Goal: Find specific page/section: Find specific page/section

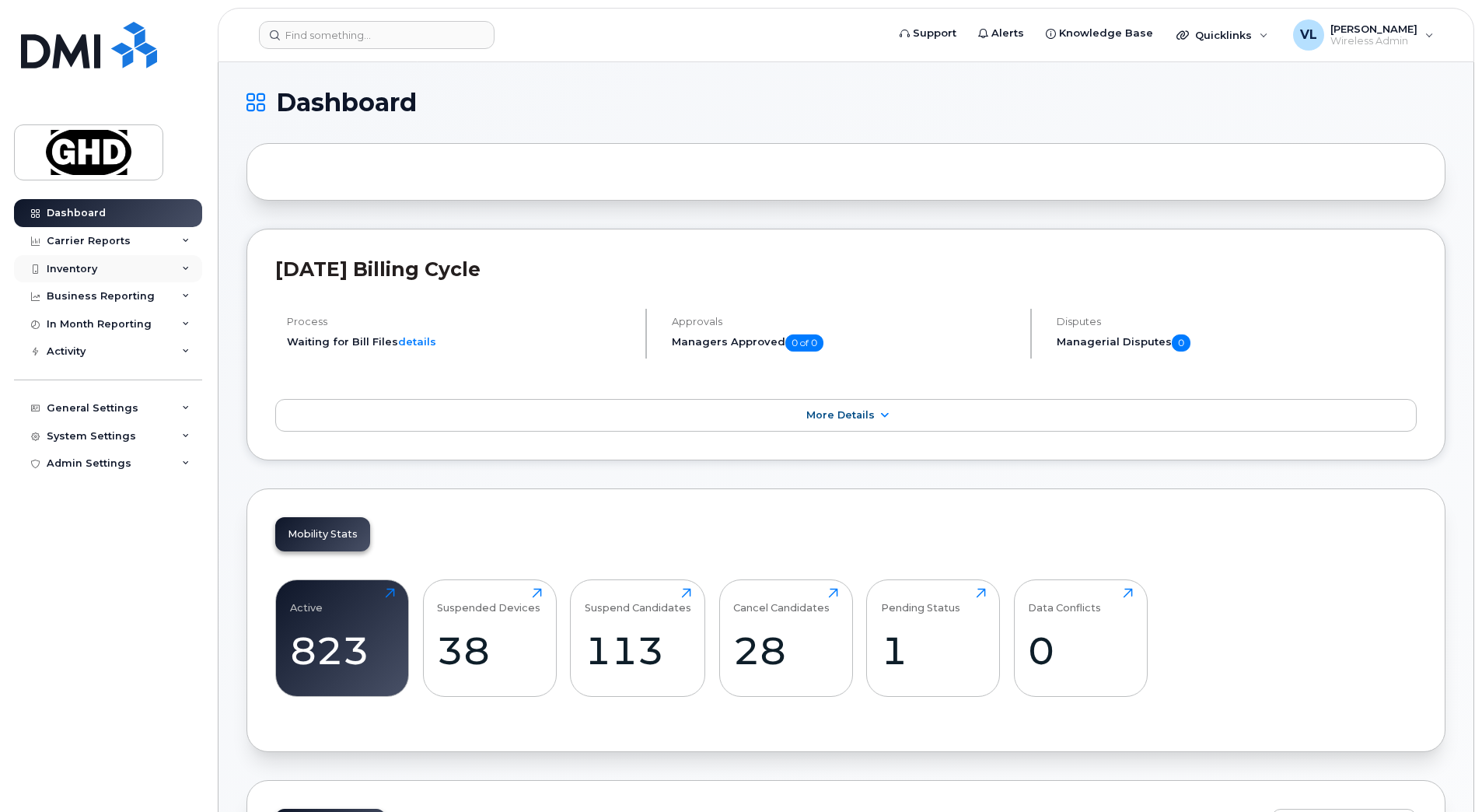
click at [124, 258] on div "Inventory" at bounding box center [108, 269] width 188 height 28
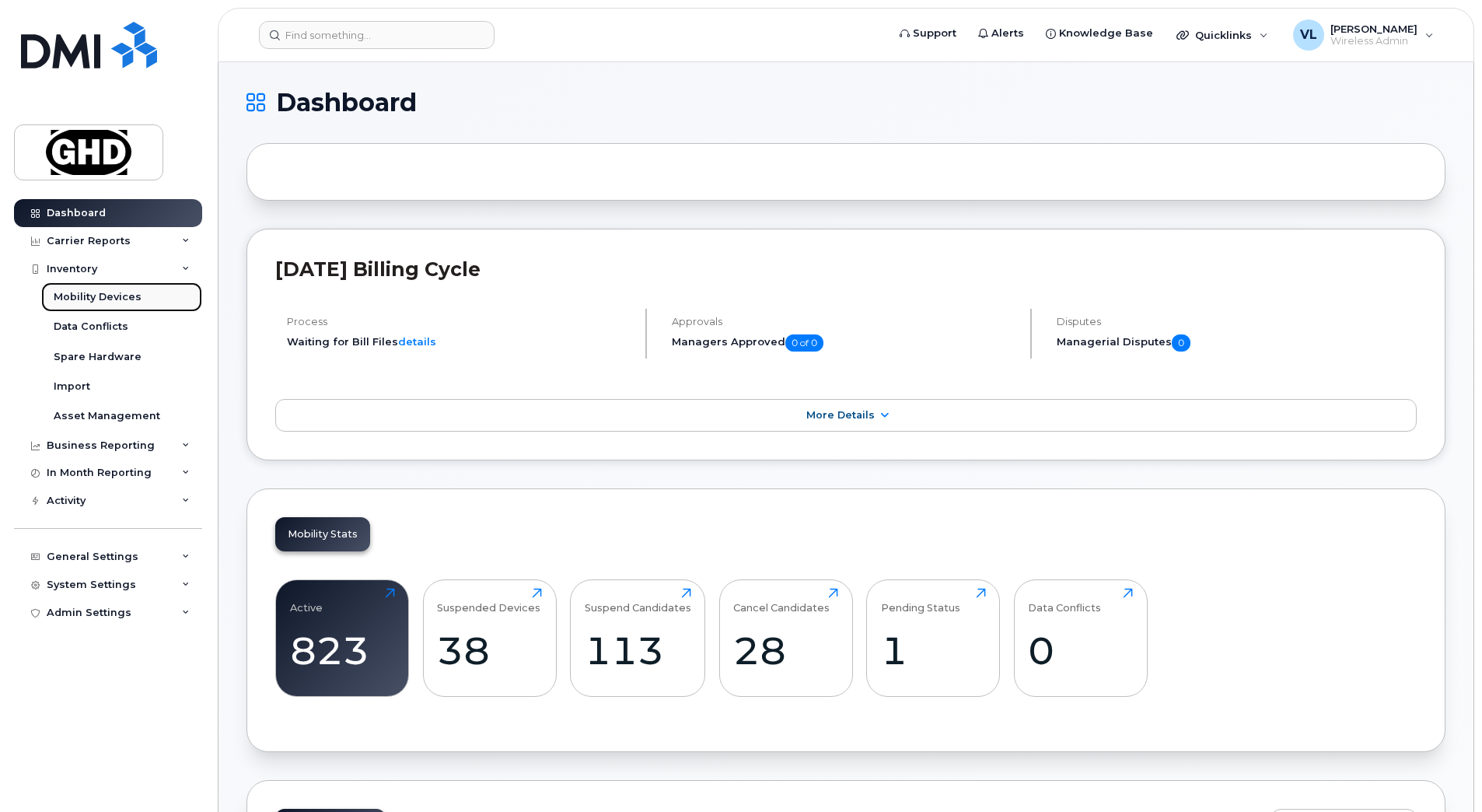
click at [132, 291] on div "Mobility Devices" at bounding box center [97, 296] width 87 height 14
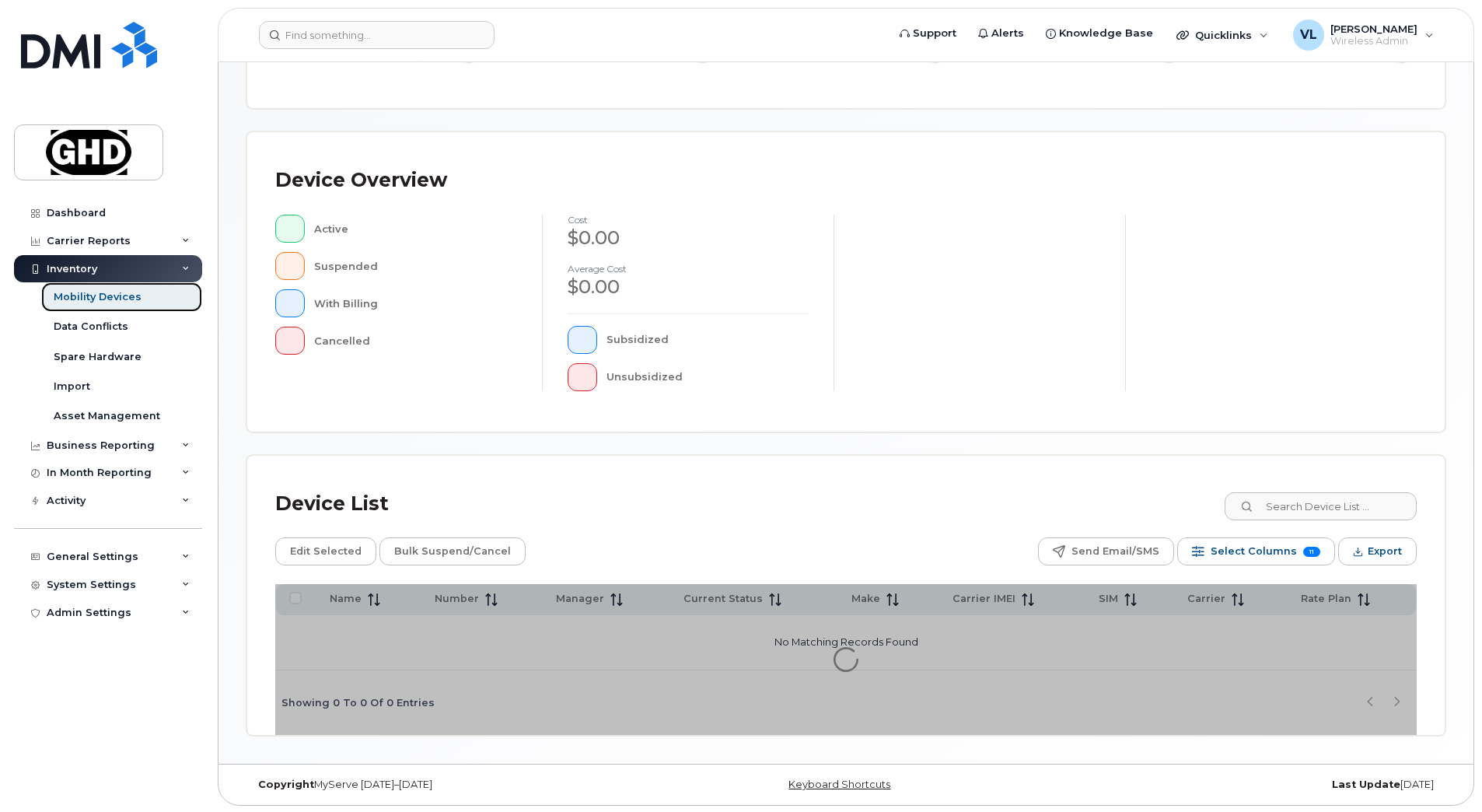
scroll to position [257, 0]
click at [1309, 507] on input at bounding box center [1320, 505] width 193 height 28
type input "chanel"
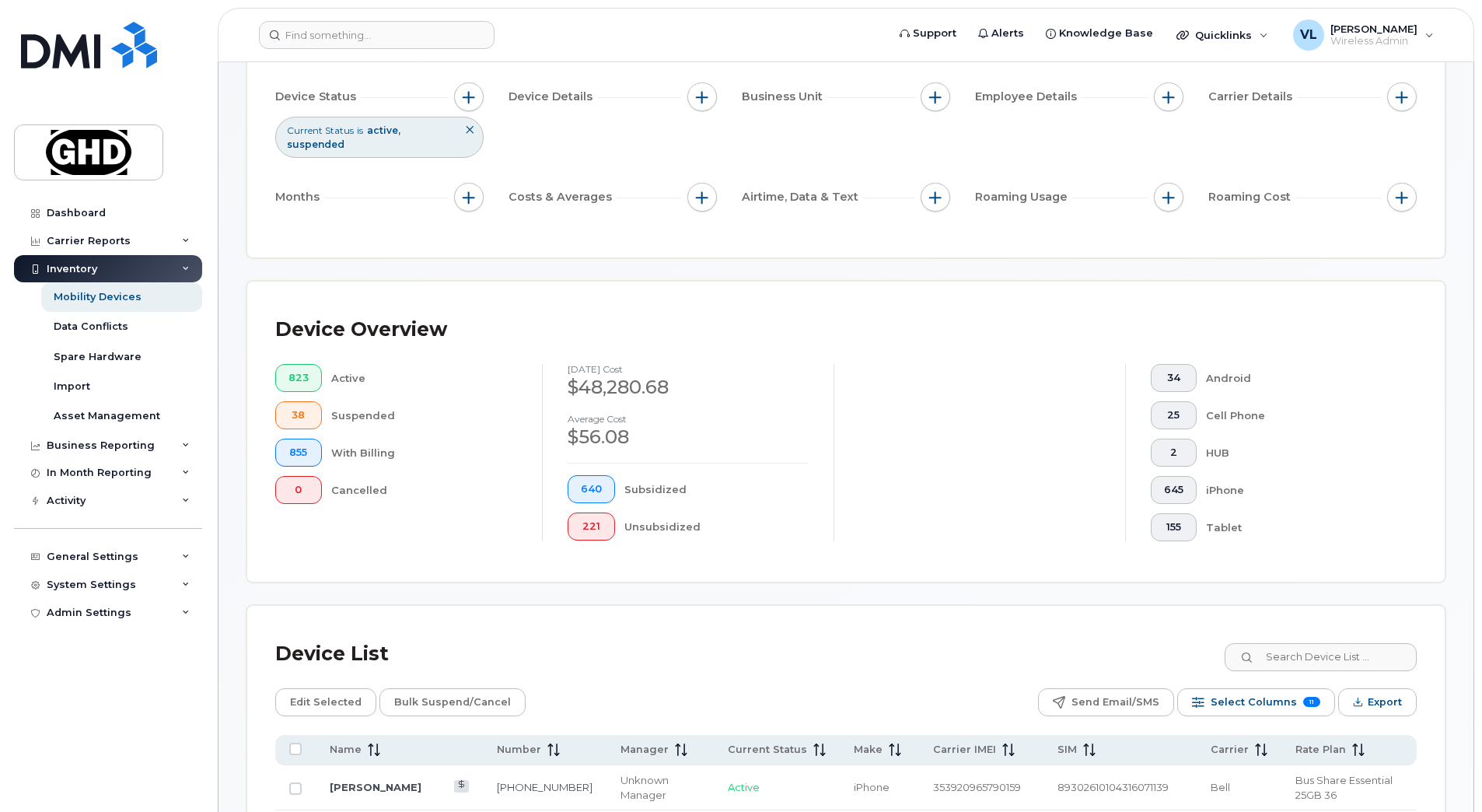
scroll to position [214, 0]
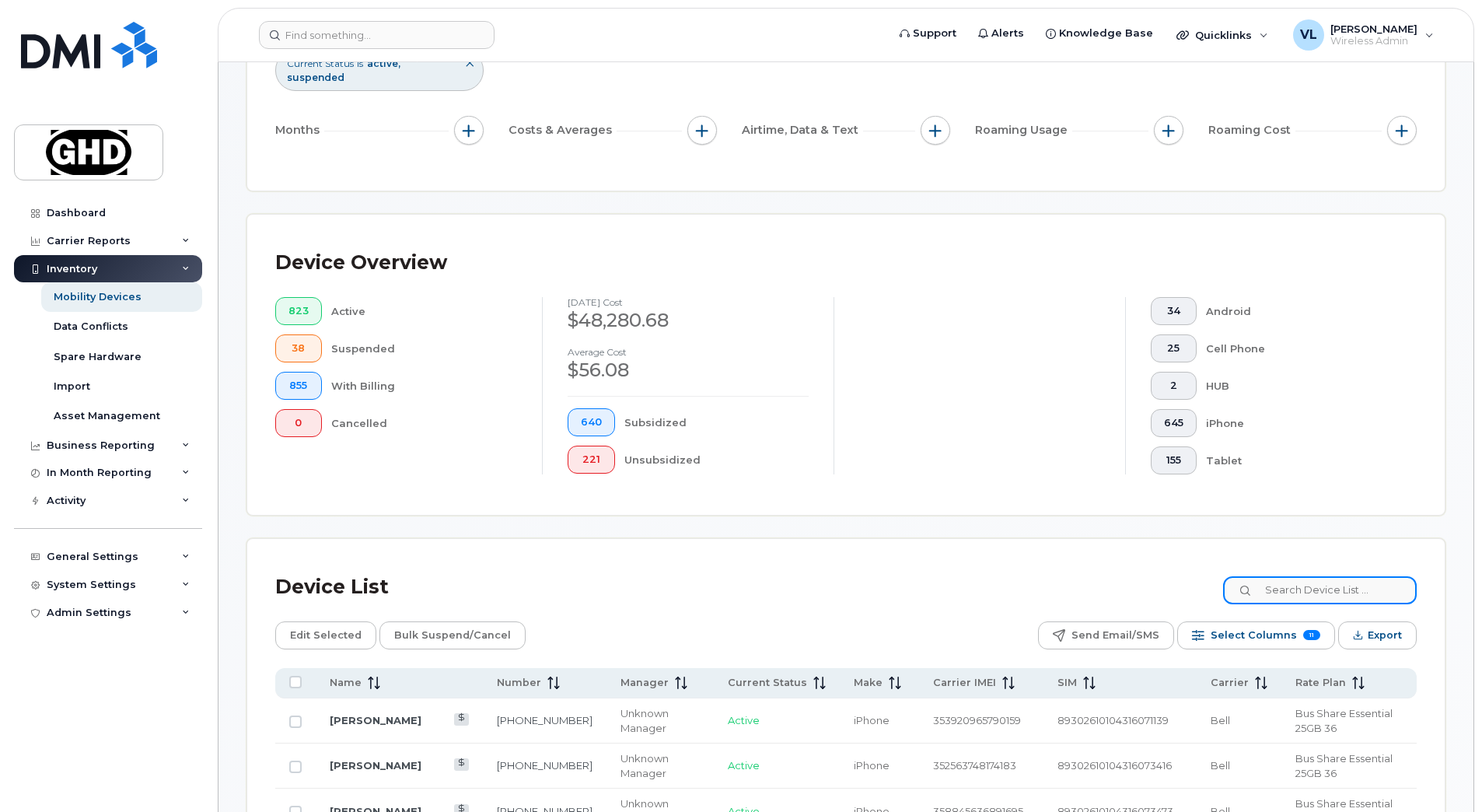
click at [1350, 584] on input at bounding box center [1320, 590] width 193 height 28
type input "chanel"
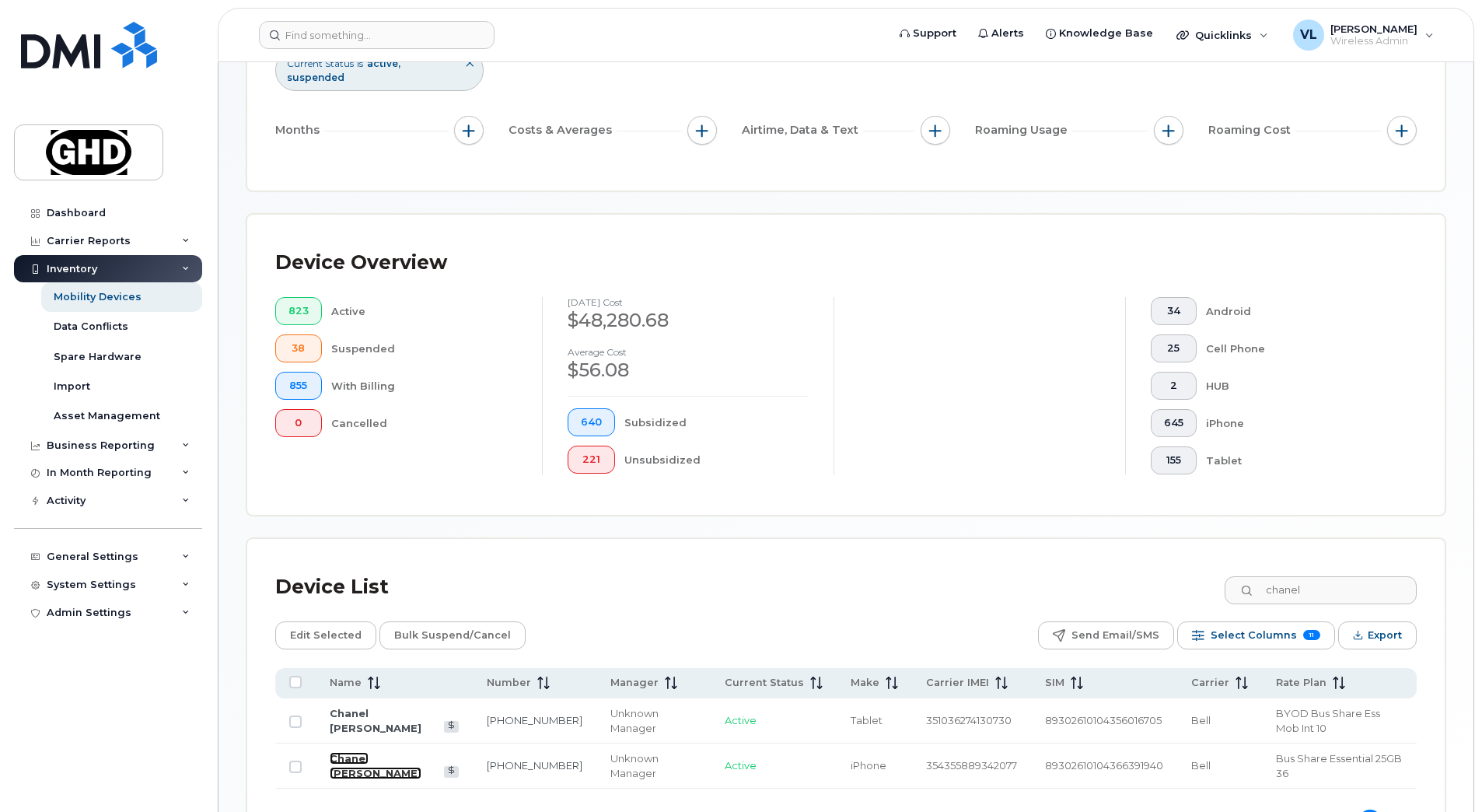
click at [382, 752] on link "Chanel Mc Mahon" at bounding box center [376, 765] width 92 height 27
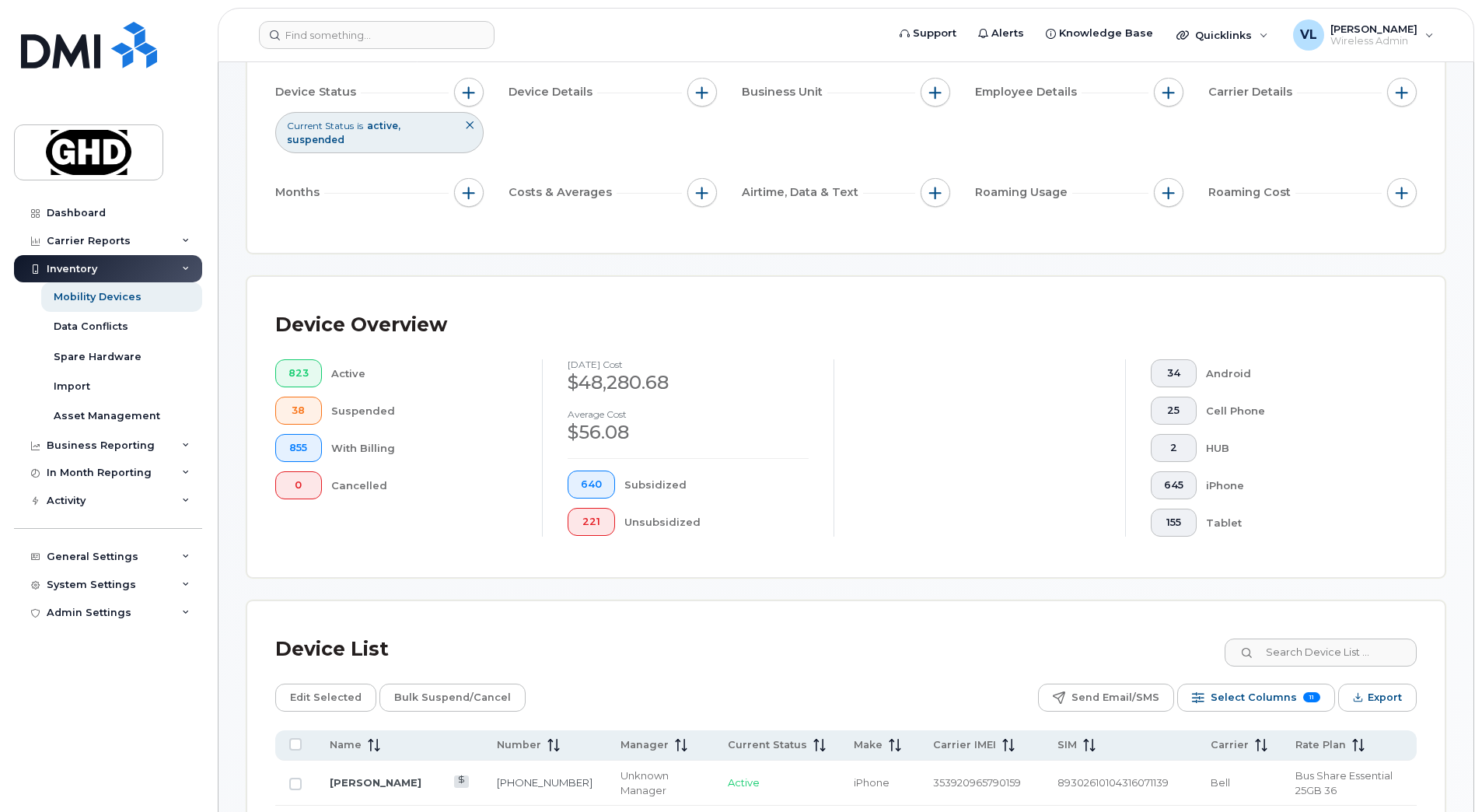
scroll to position [369, 0]
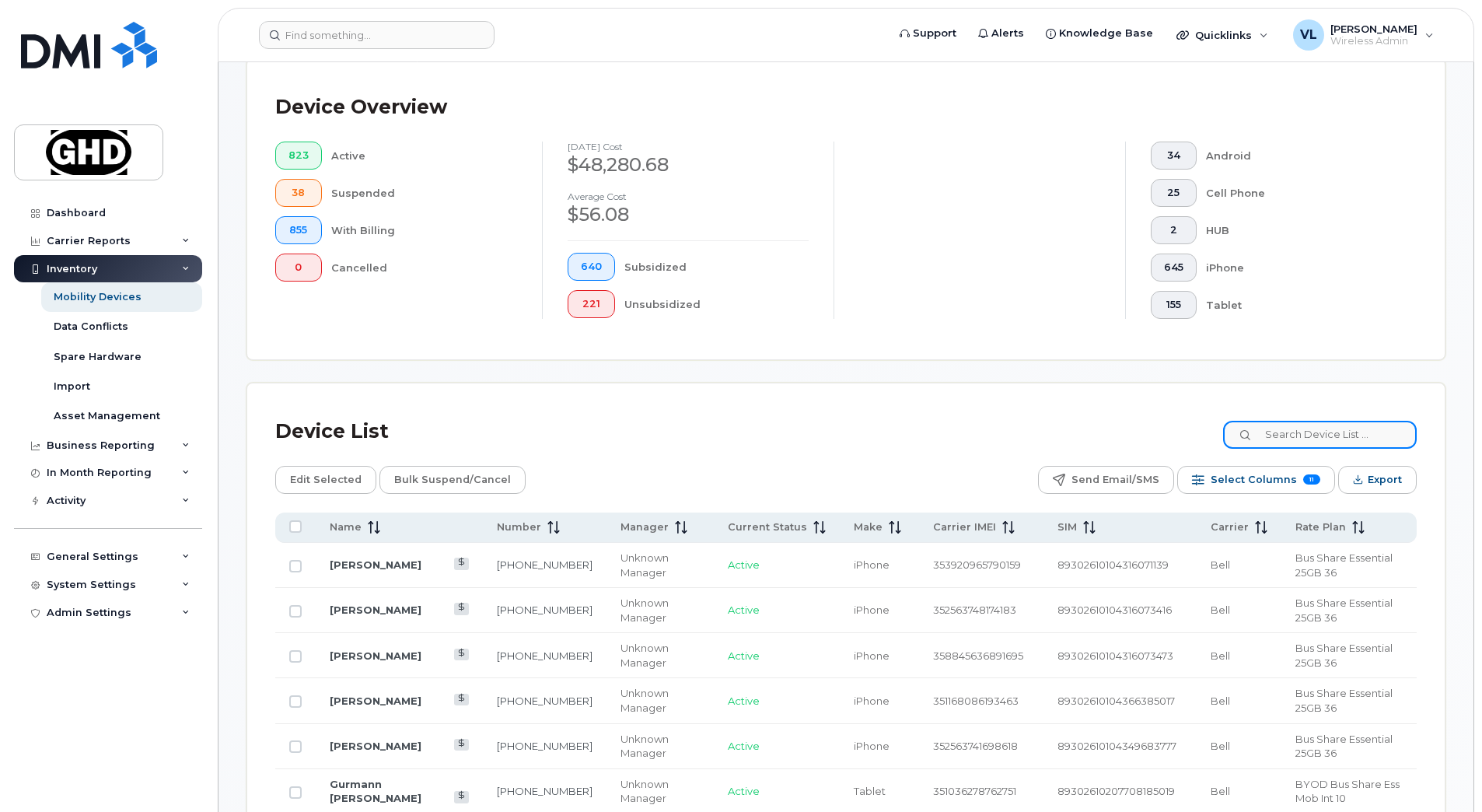
click at [1310, 431] on input at bounding box center [1320, 435] width 193 height 28
type input "bogle"
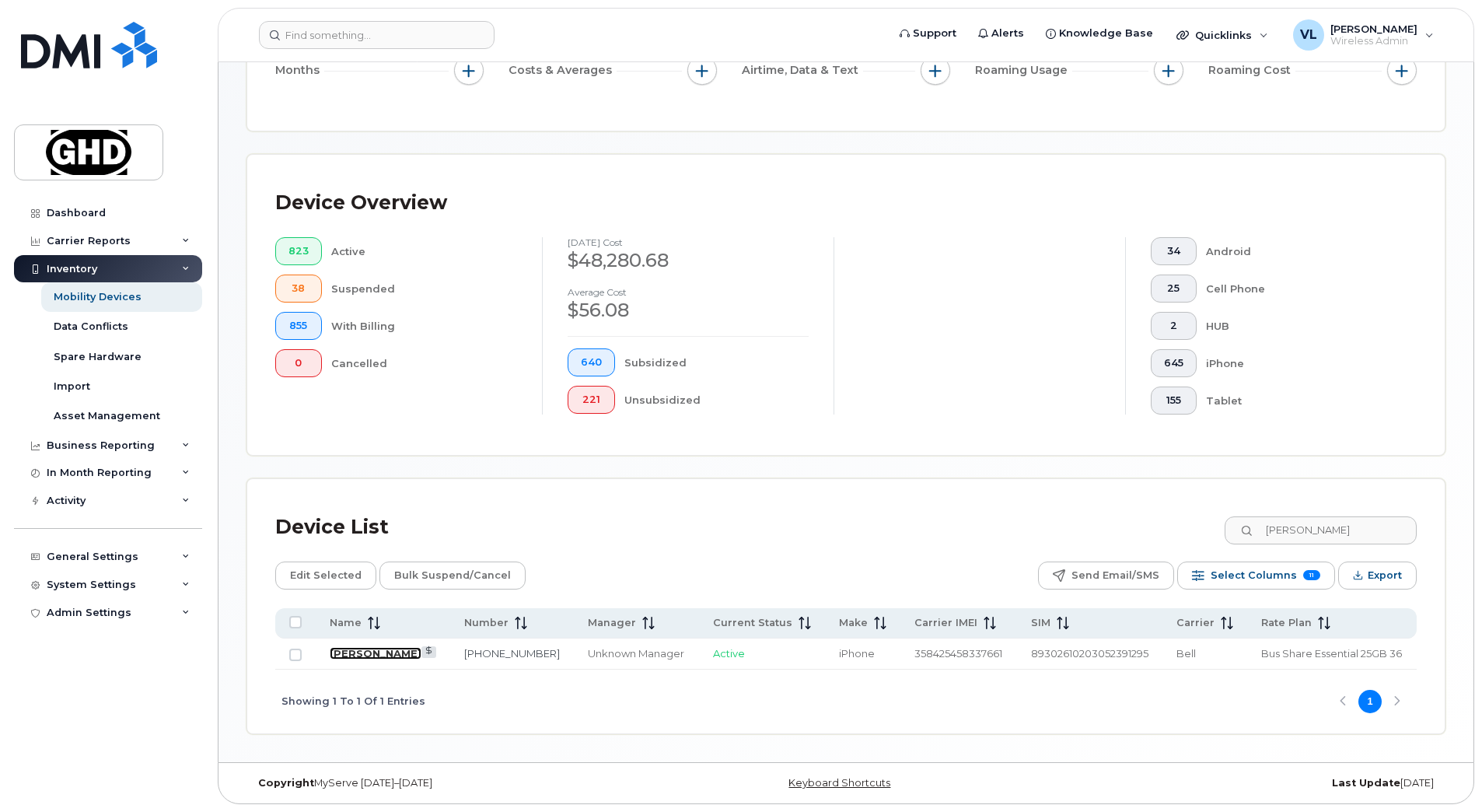
click at [374, 650] on link "[PERSON_NAME]" at bounding box center [376, 653] width 92 height 12
click at [378, 656] on link "[PERSON_NAME]" at bounding box center [376, 653] width 92 height 12
click at [372, 654] on link "[PERSON_NAME]" at bounding box center [376, 653] width 92 height 12
click at [329, 655] on td "[PERSON_NAME]" at bounding box center [383, 653] width 135 height 31
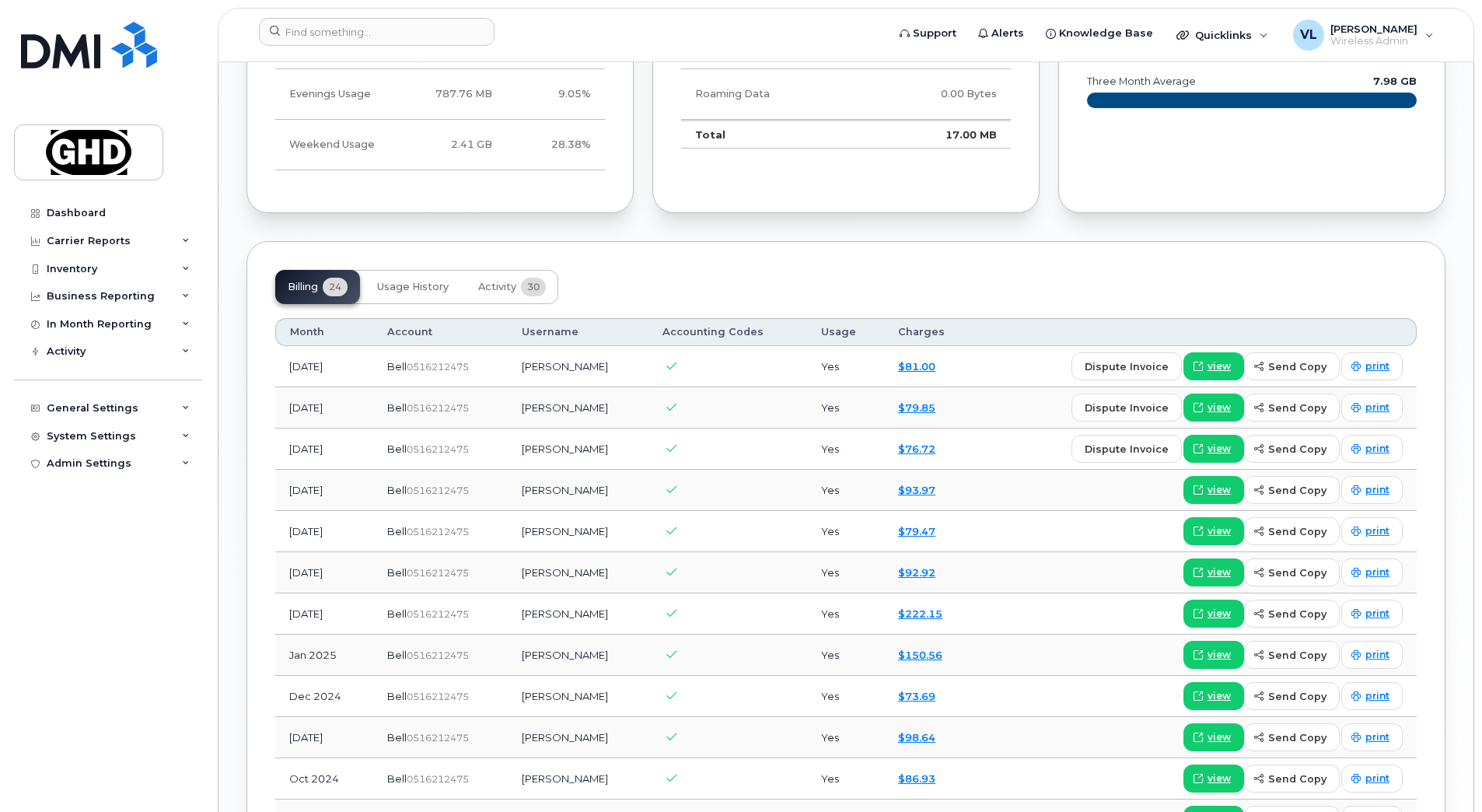
scroll to position [1011, 0]
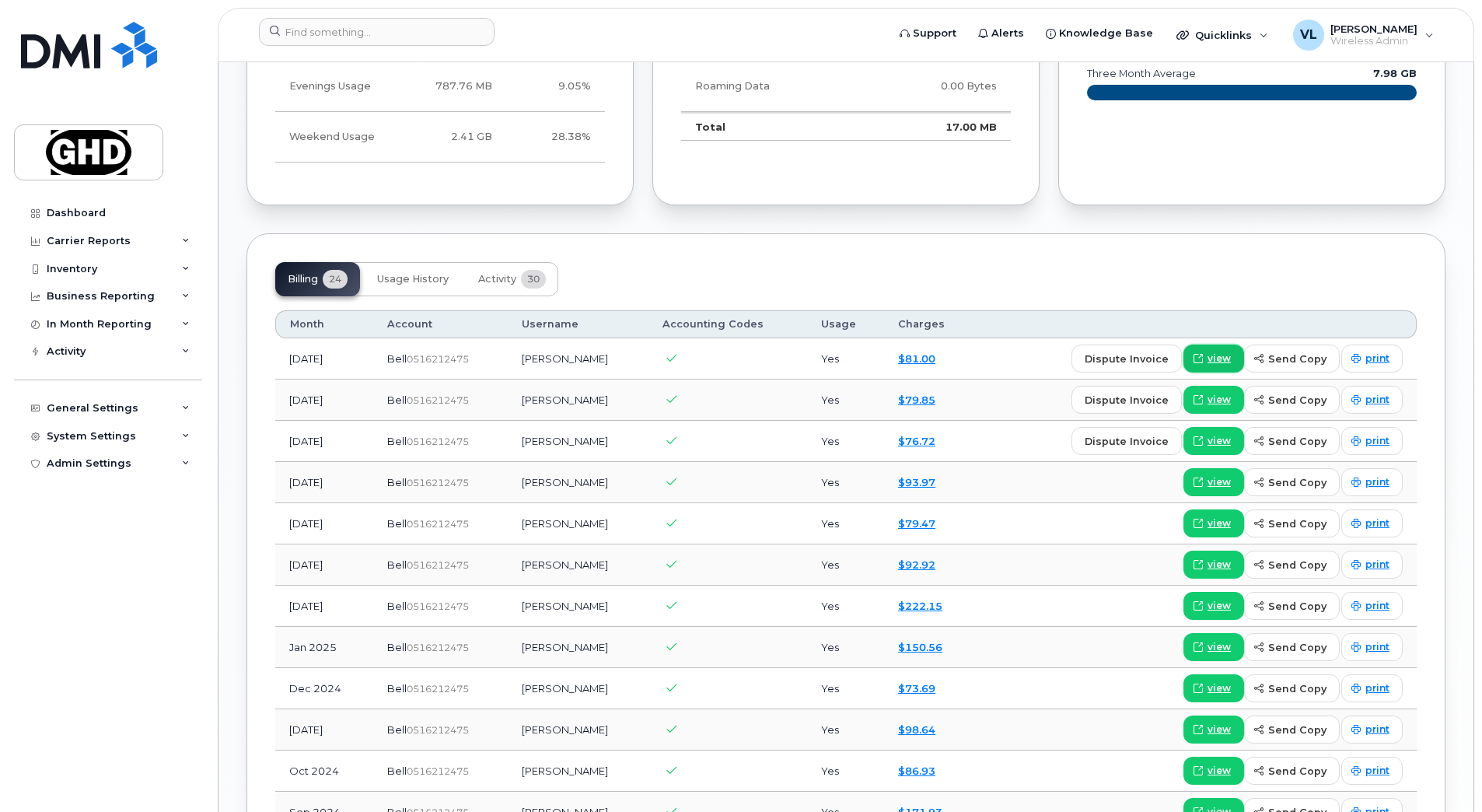
click at [1220, 363] on span "view" at bounding box center [1220, 358] width 23 height 14
click at [1214, 611] on span "view" at bounding box center [1220, 605] width 23 height 14
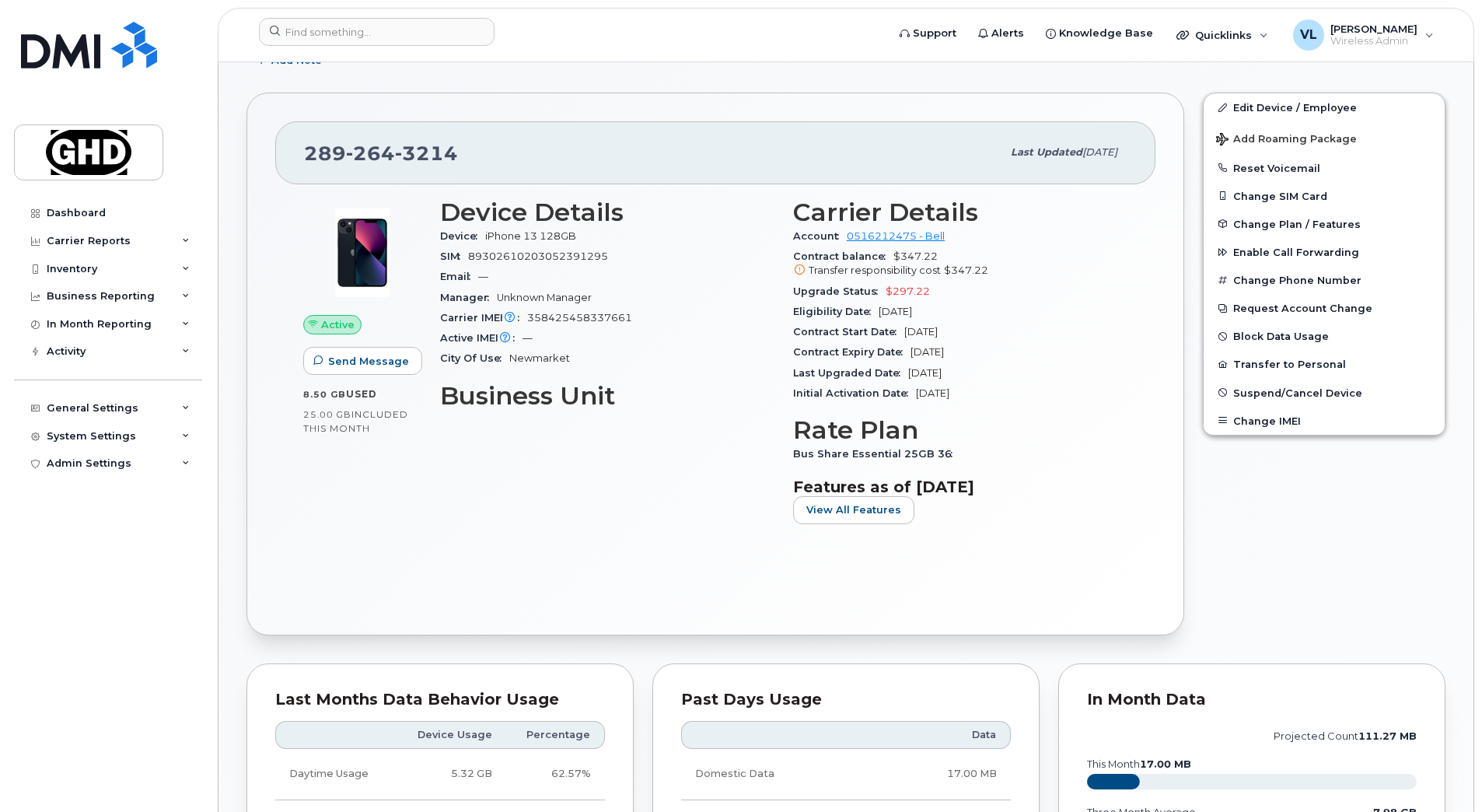
scroll to position [0, 0]
